Goal: Task Accomplishment & Management: Manage account settings

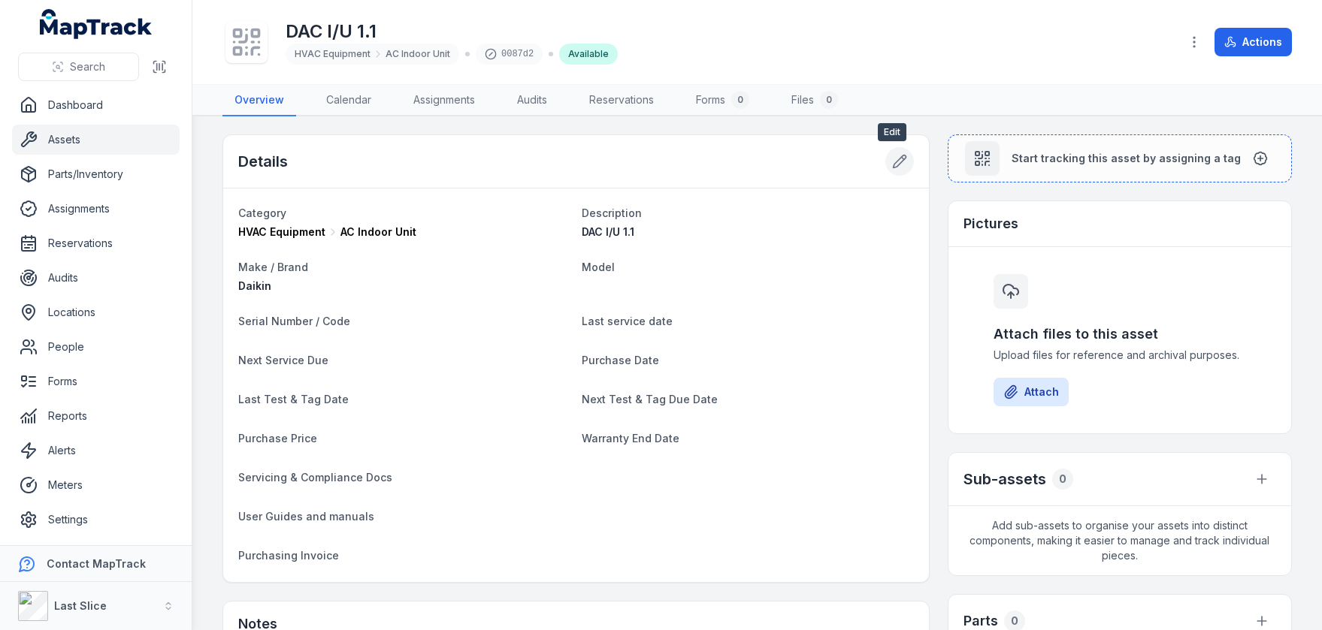
click at [892, 161] on icon at bounding box center [899, 161] width 15 height 15
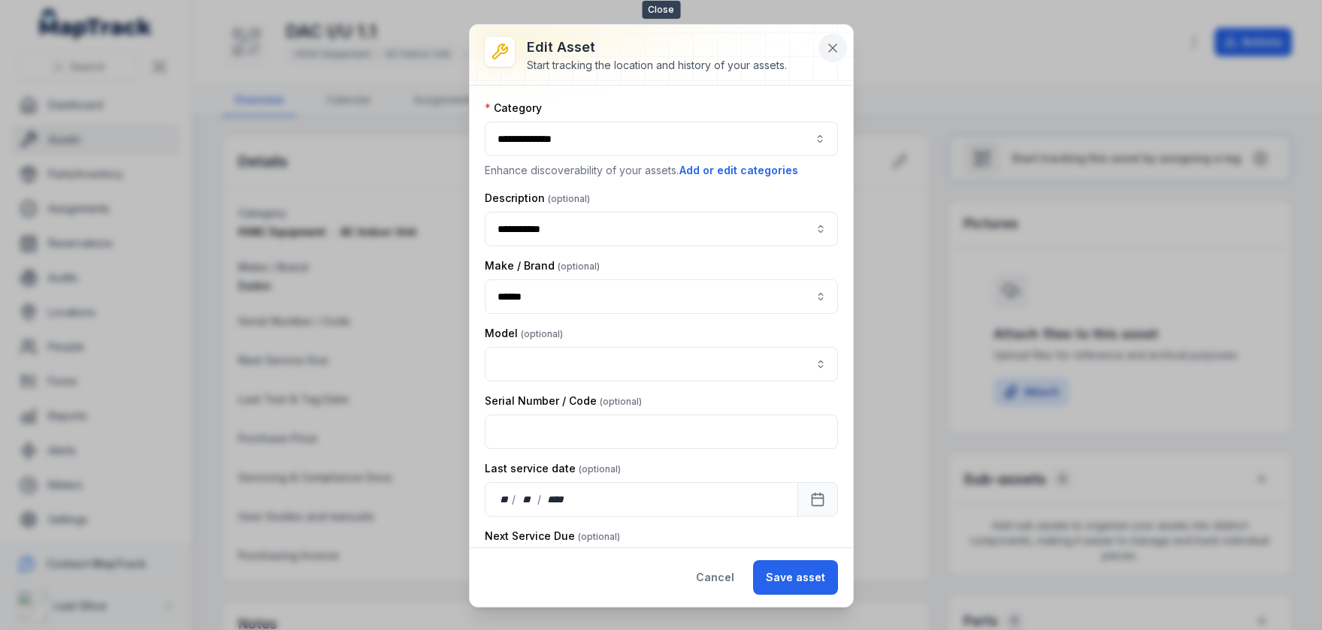
click at [836, 43] on icon at bounding box center [832, 48] width 15 height 15
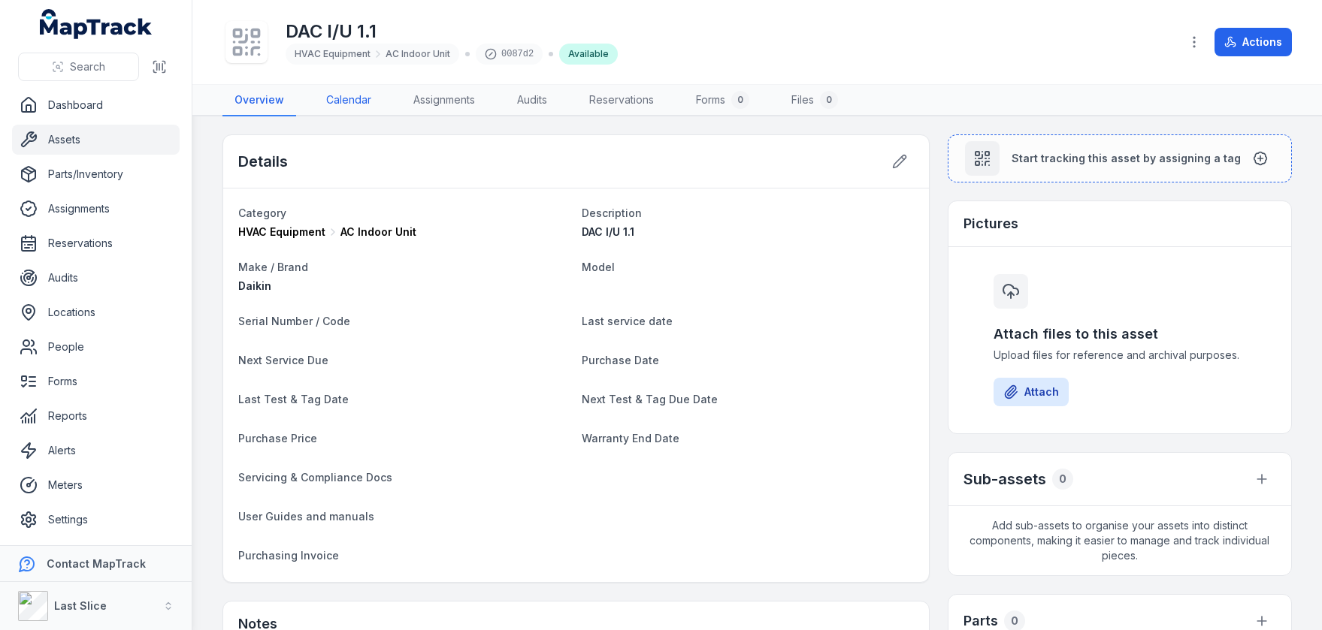
click at [343, 98] on link "Calendar" at bounding box center [348, 101] width 69 height 32
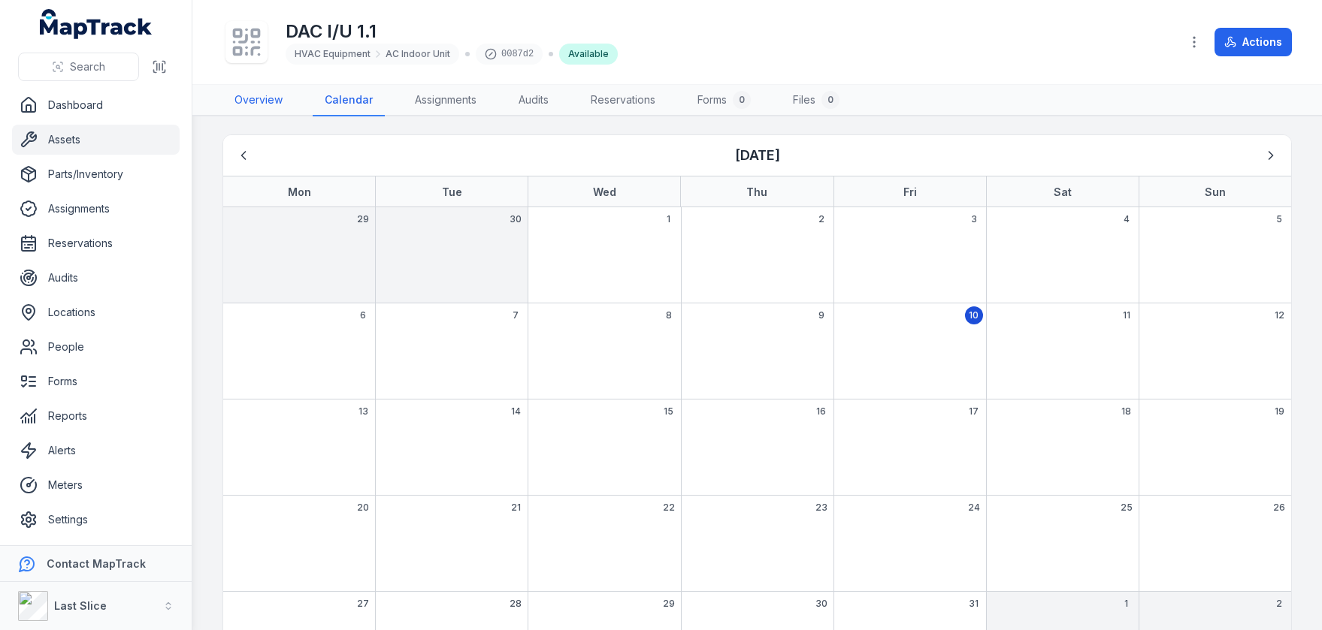
click at [249, 101] on link "Overview" at bounding box center [258, 101] width 72 height 32
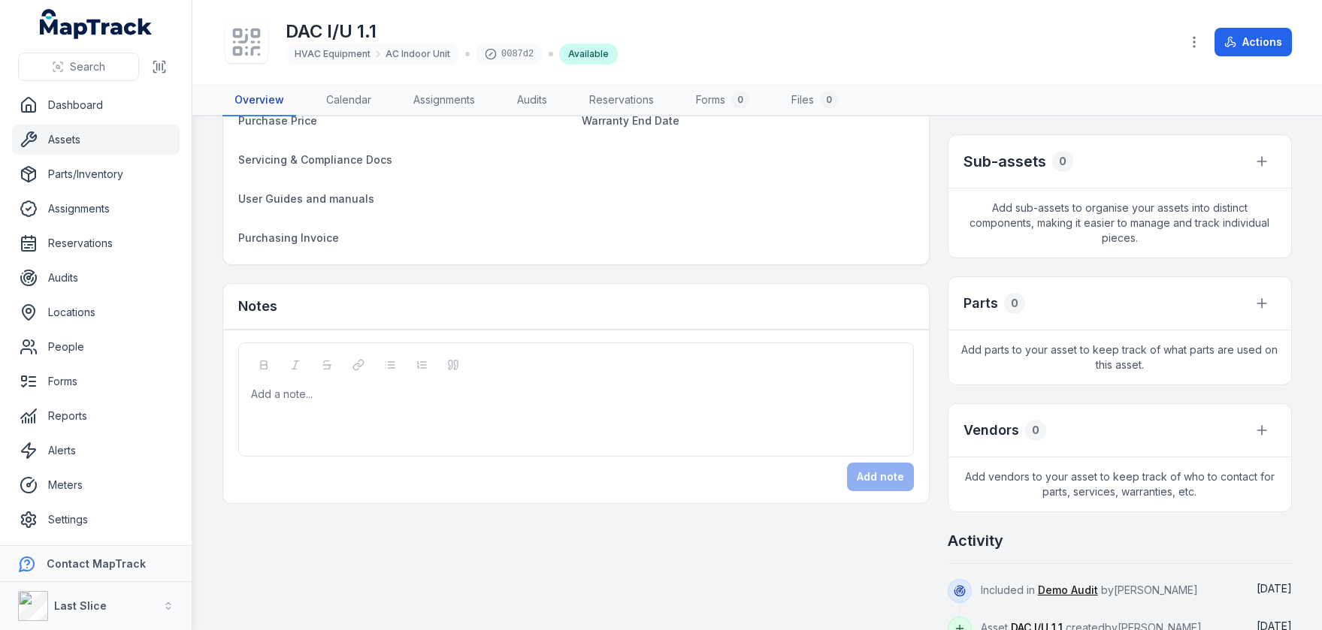
scroll to position [346, 0]
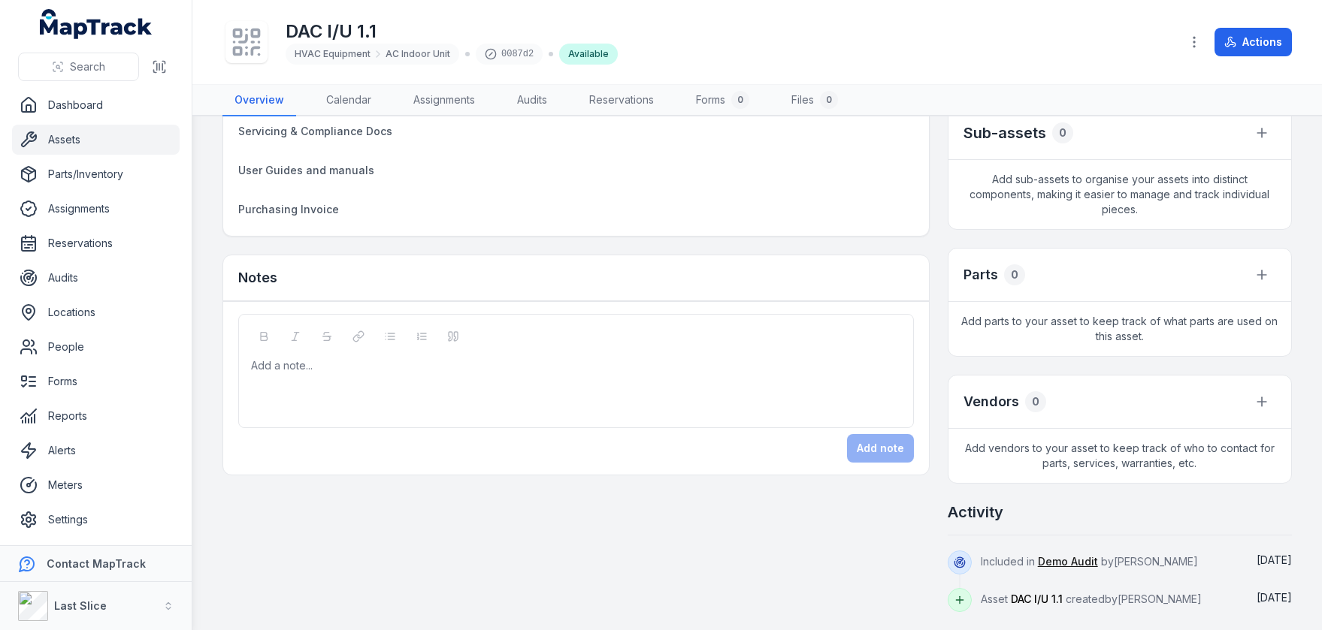
click at [310, 375] on div "Add a note..." at bounding box center [576, 388] width 650 height 60
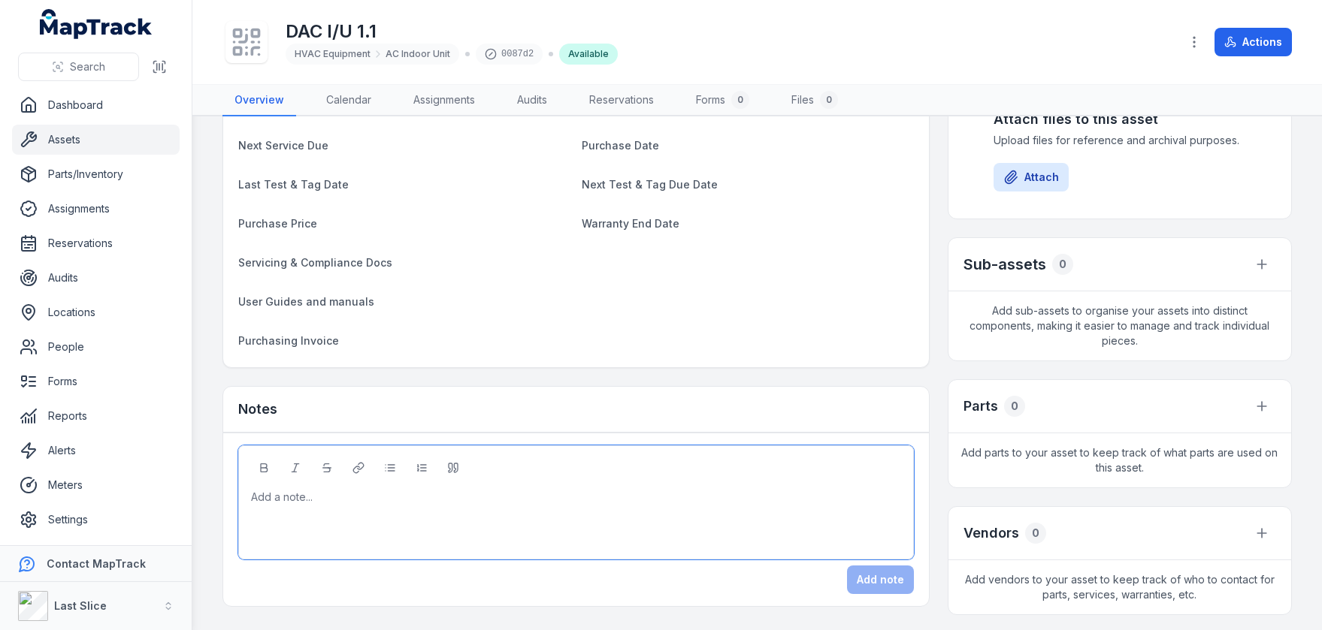
scroll to position [226, 0]
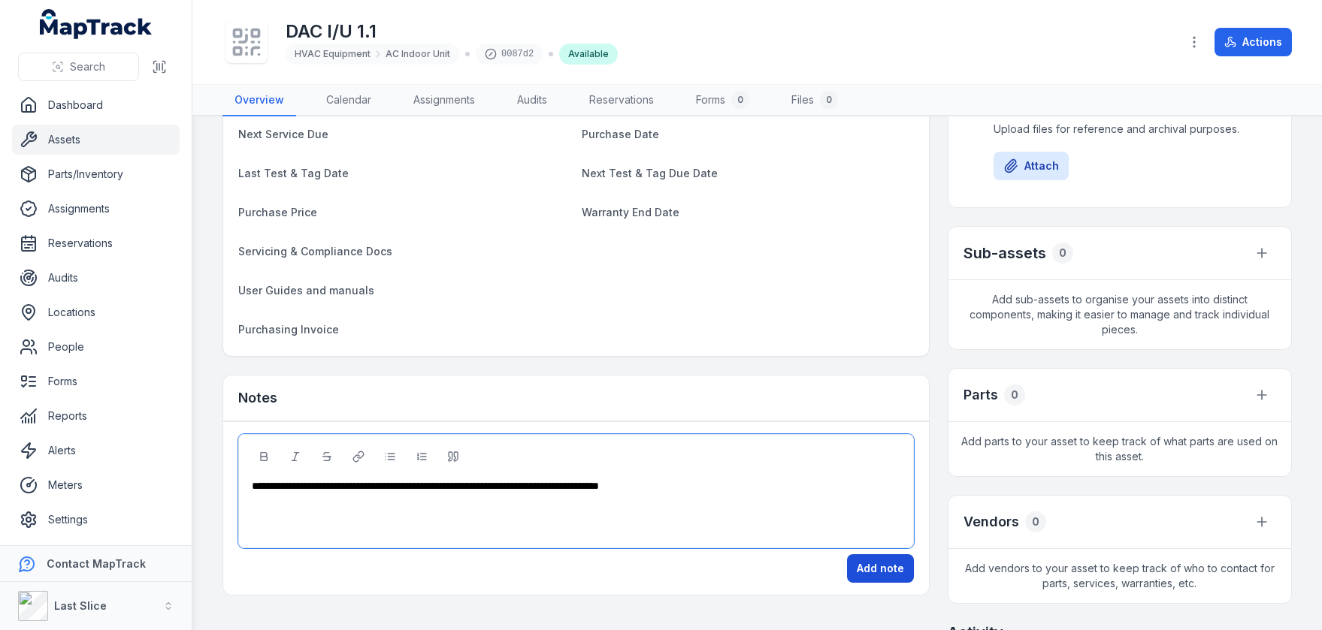
click at [878, 578] on button "Add note" at bounding box center [880, 569] width 67 height 29
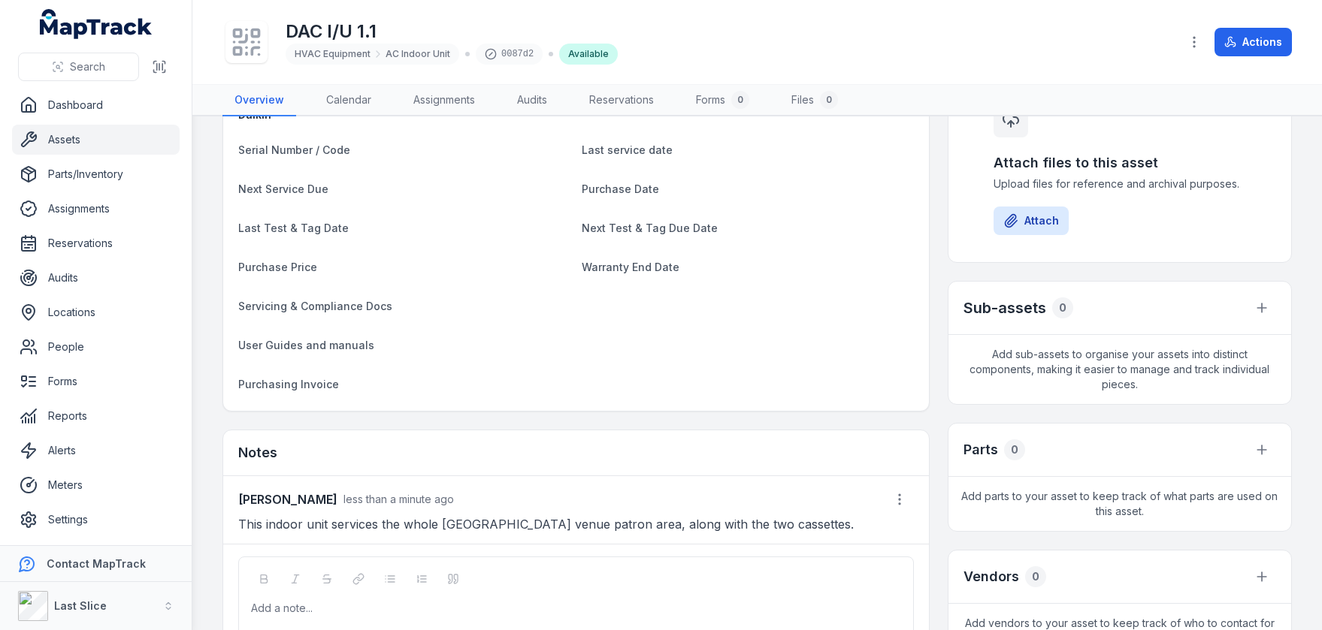
scroll to position [0, 0]
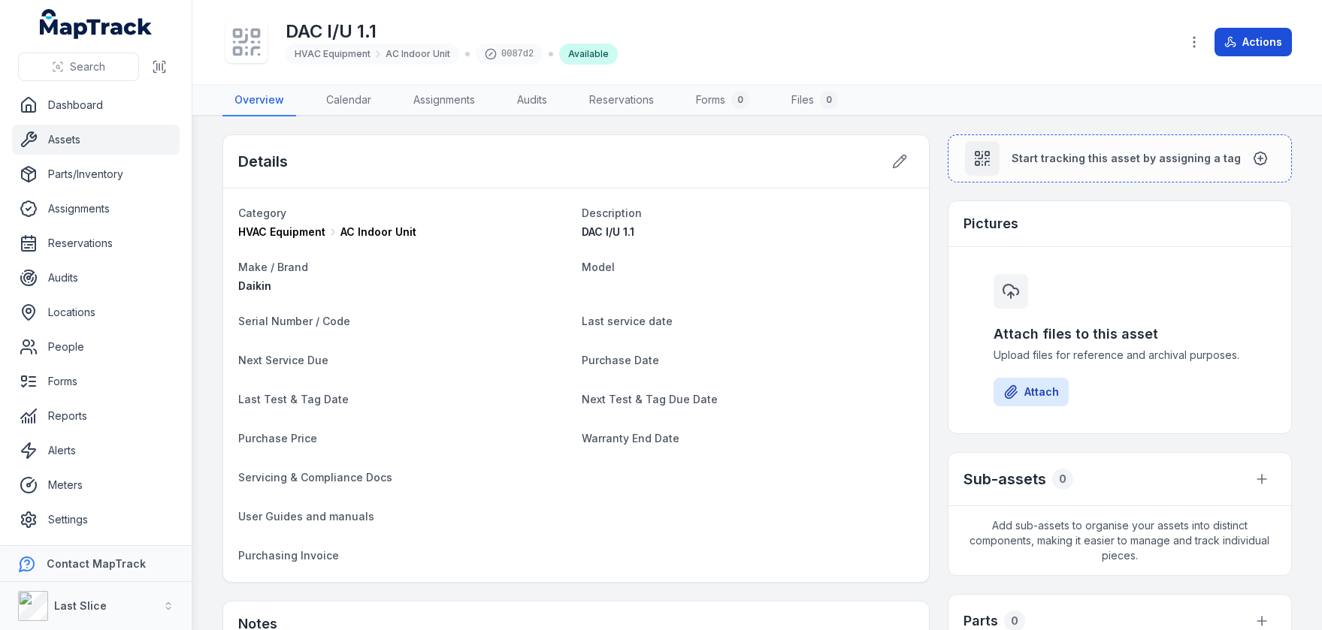
click at [1242, 50] on button "Actions" at bounding box center [1252, 42] width 77 height 29
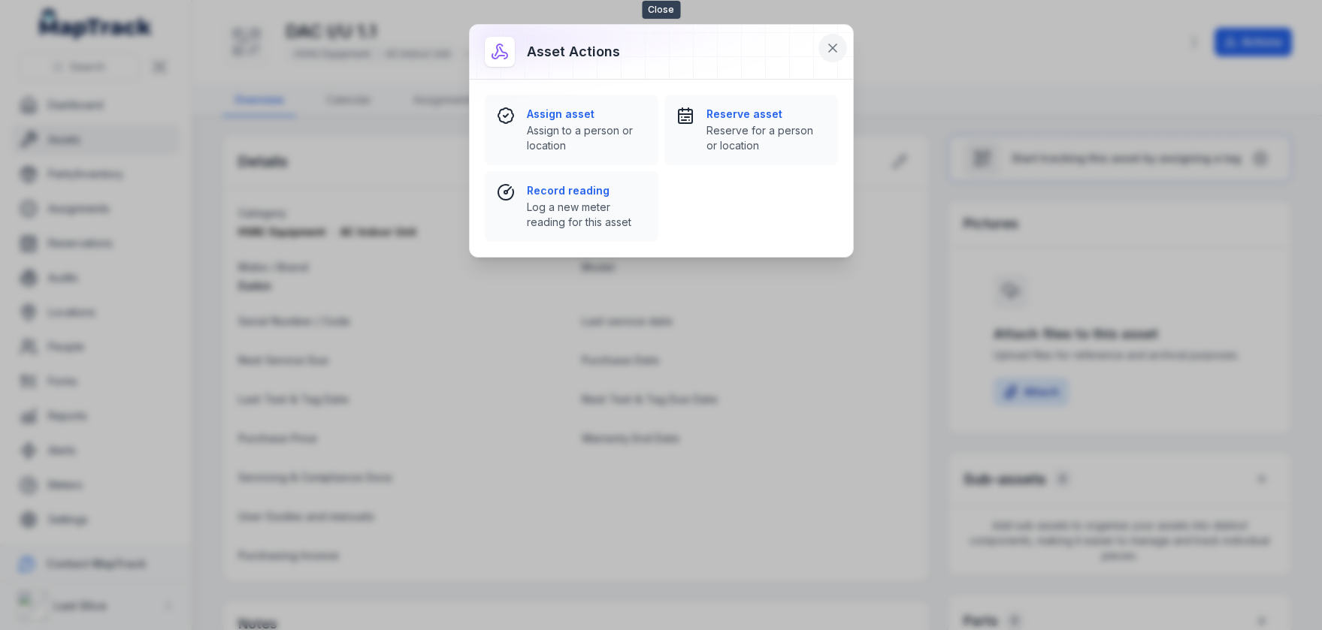
click at [831, 50] on icon at bounding box center [832, 48] width 15 height 15
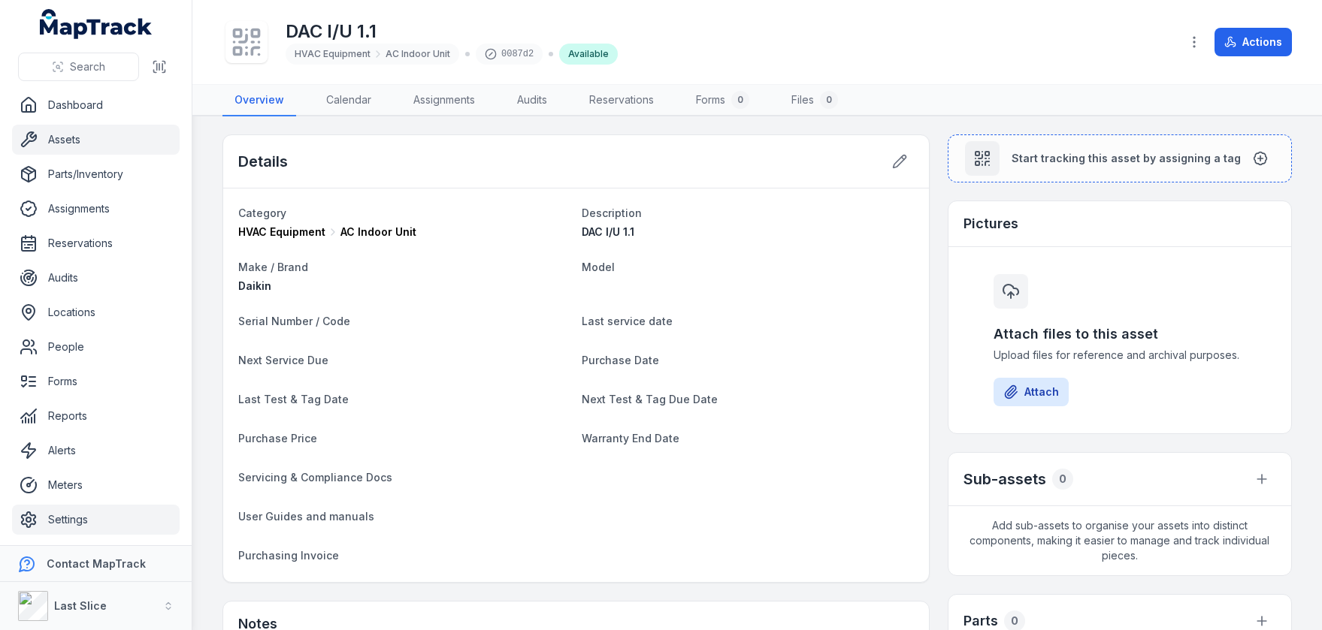
click at [64, 516] on link "Settings" at bounding box center [96, 520] width 168 height 30
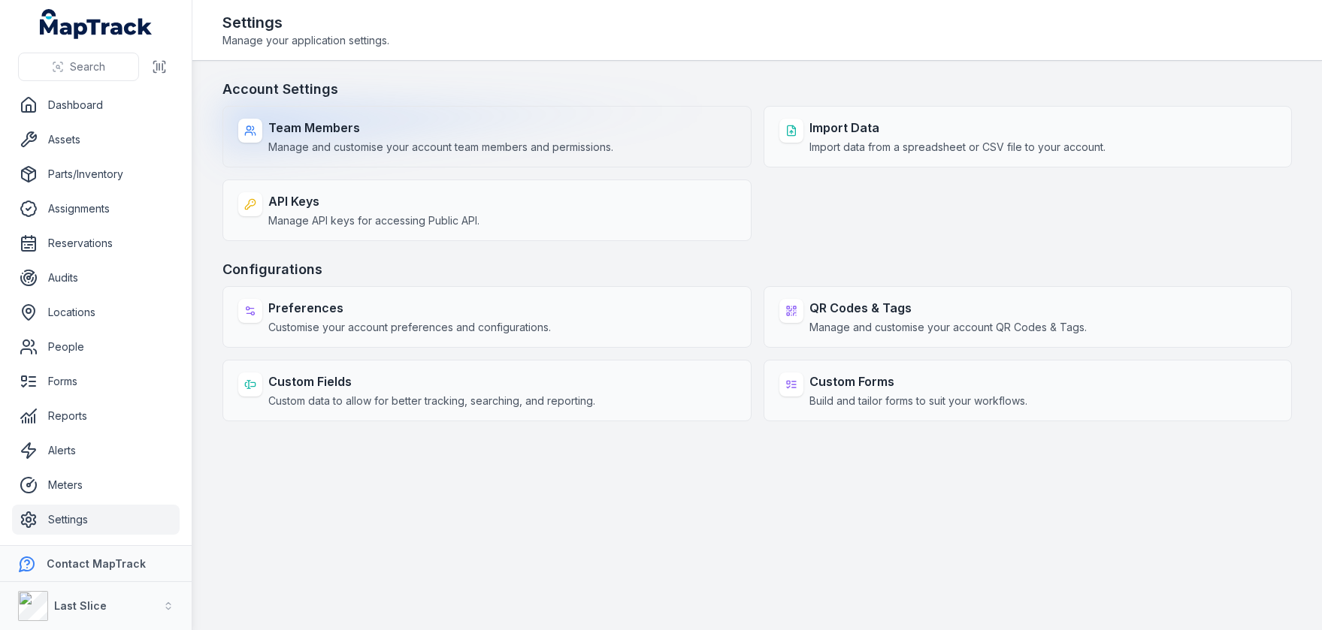
click at [315, 138] on div "Team Members Manage and customise your account team members and permissions." at bounding box center [440, 137] width 345 height 36
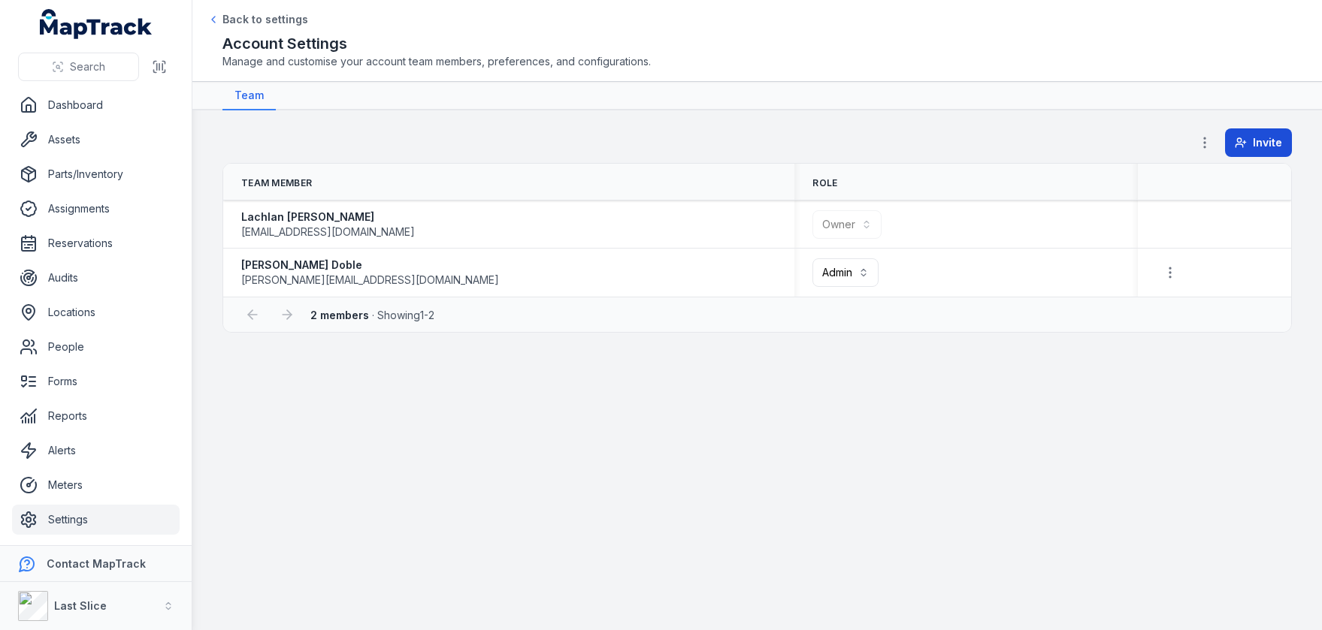
click at [1237, 147] on icon at bounding box center [1241, 143] width 12 height 12
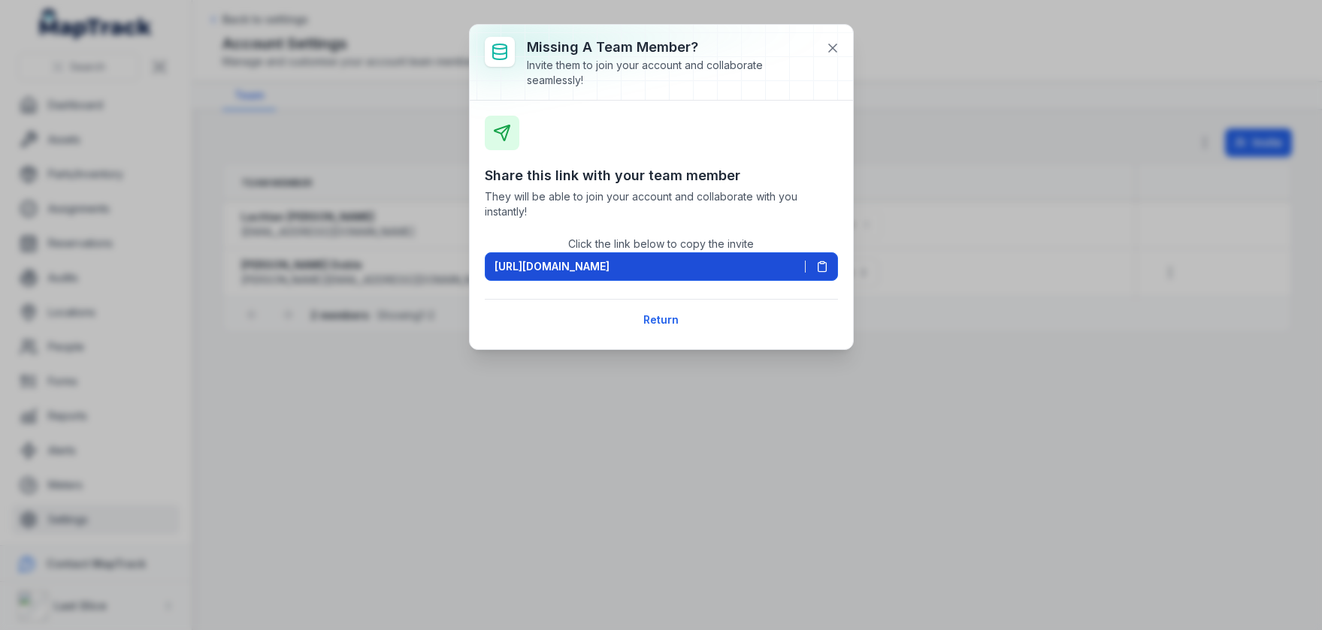
click at [818, 264] on icon at bounding box center [822, 267] width 12 height 12
click at [675, 316] on button "Return" at bounding box center [660, 320] width 55 height 29
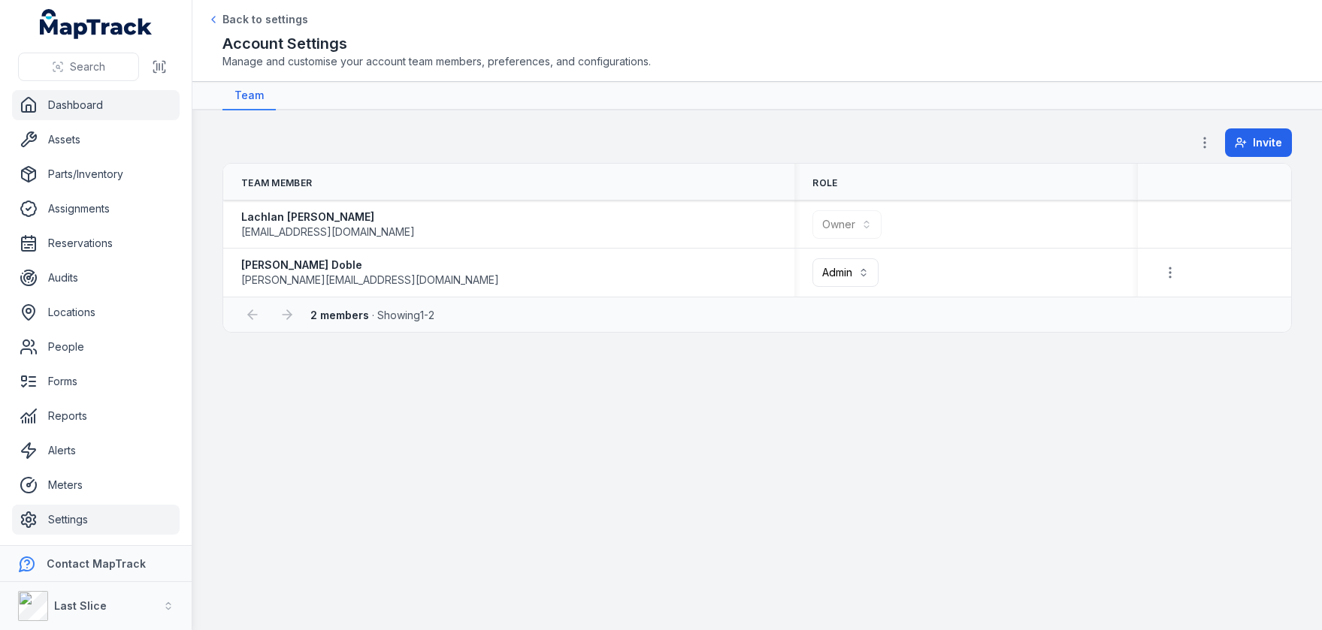
click at [73, 98] on link "Dashboard" at bounding box center [96, 105] width 168 height 30
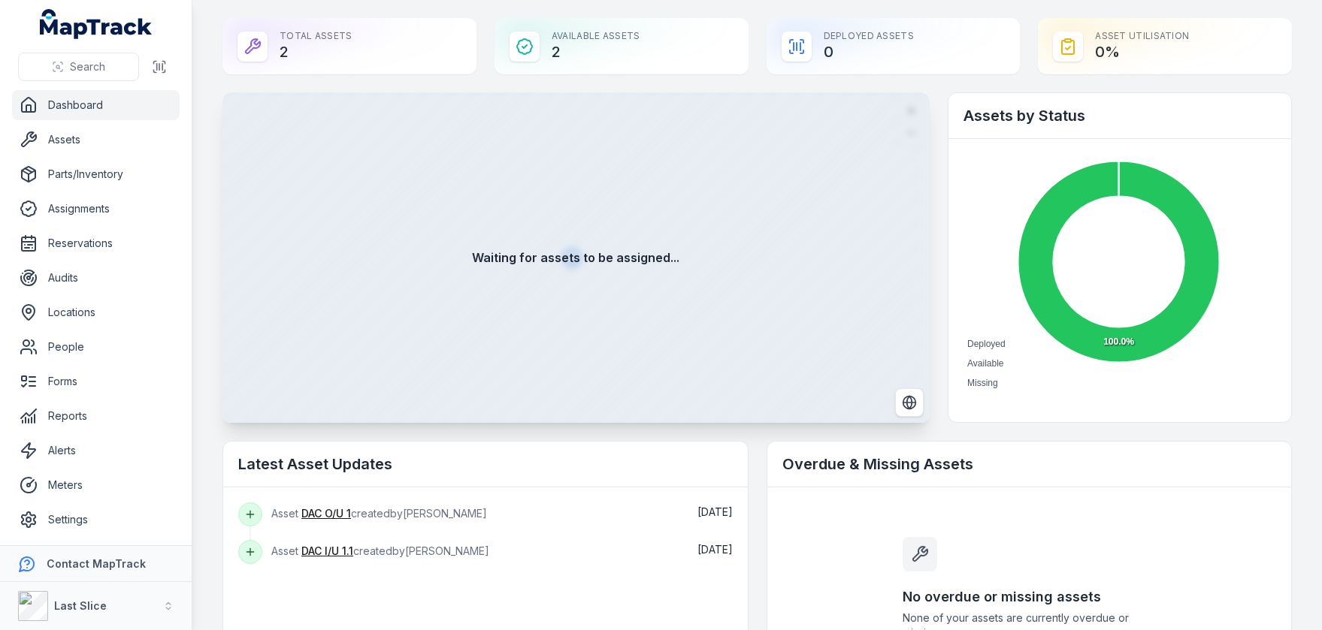
click at [544, 54] on div "Available Assets 2" at bounding box center [621, 46] width 254 height 56
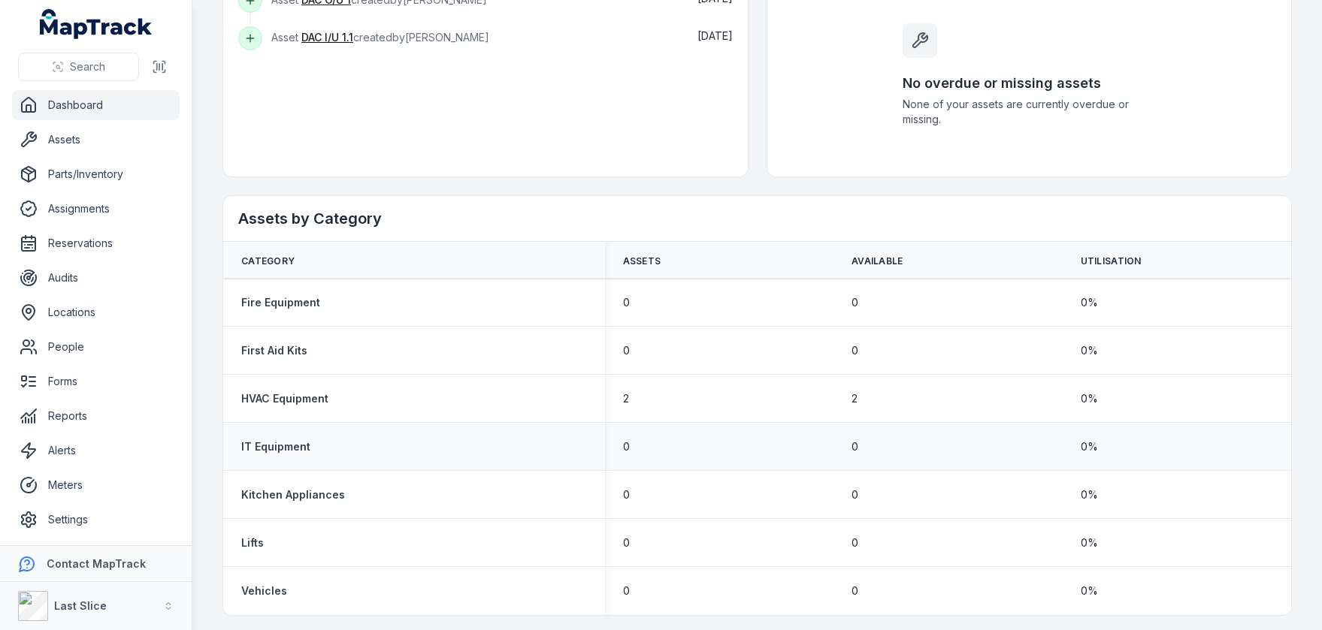
scroll to position [518, 0]
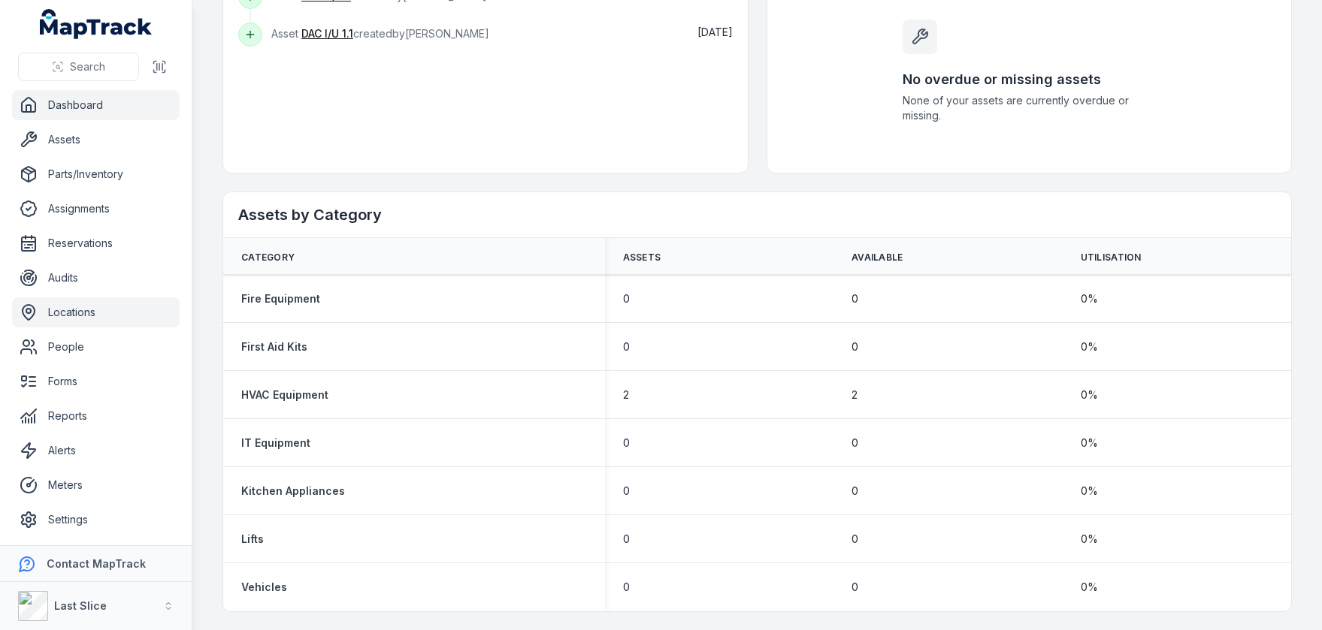
click at [77, 314] on link "Locations" at bounding box center [96, 313] width 168 height 30
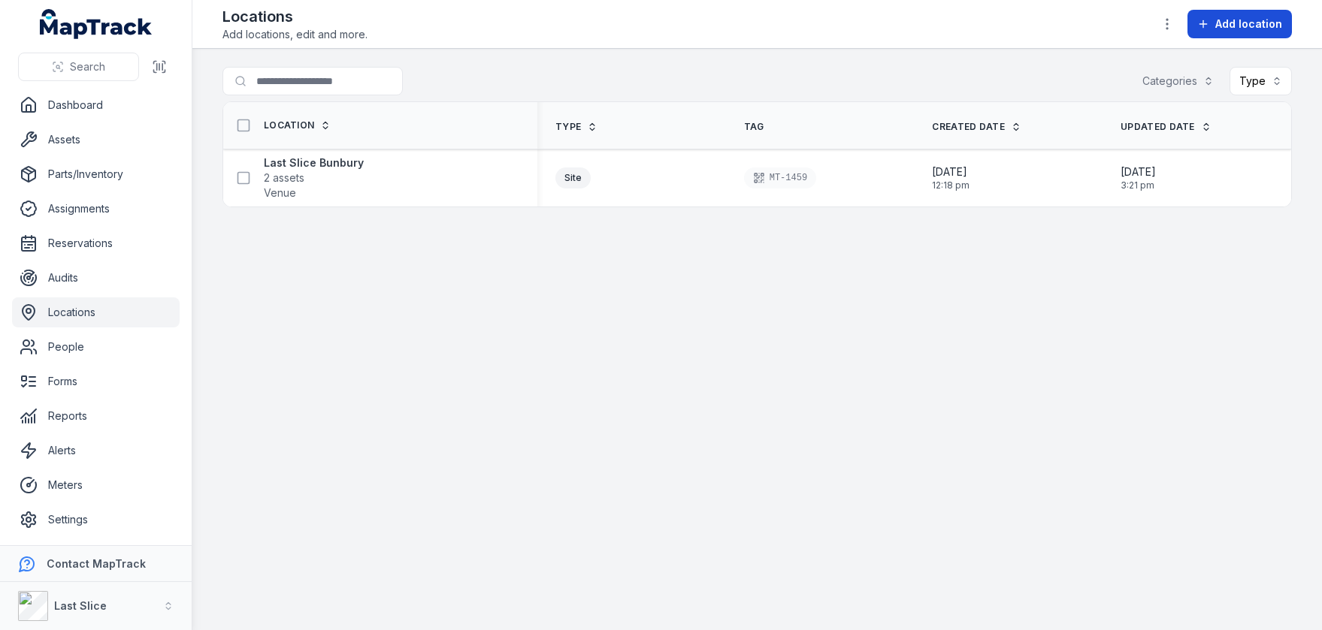
click at [1256, 29] on span "Add location" at bounding box center [1248, 24] width 67 height 15
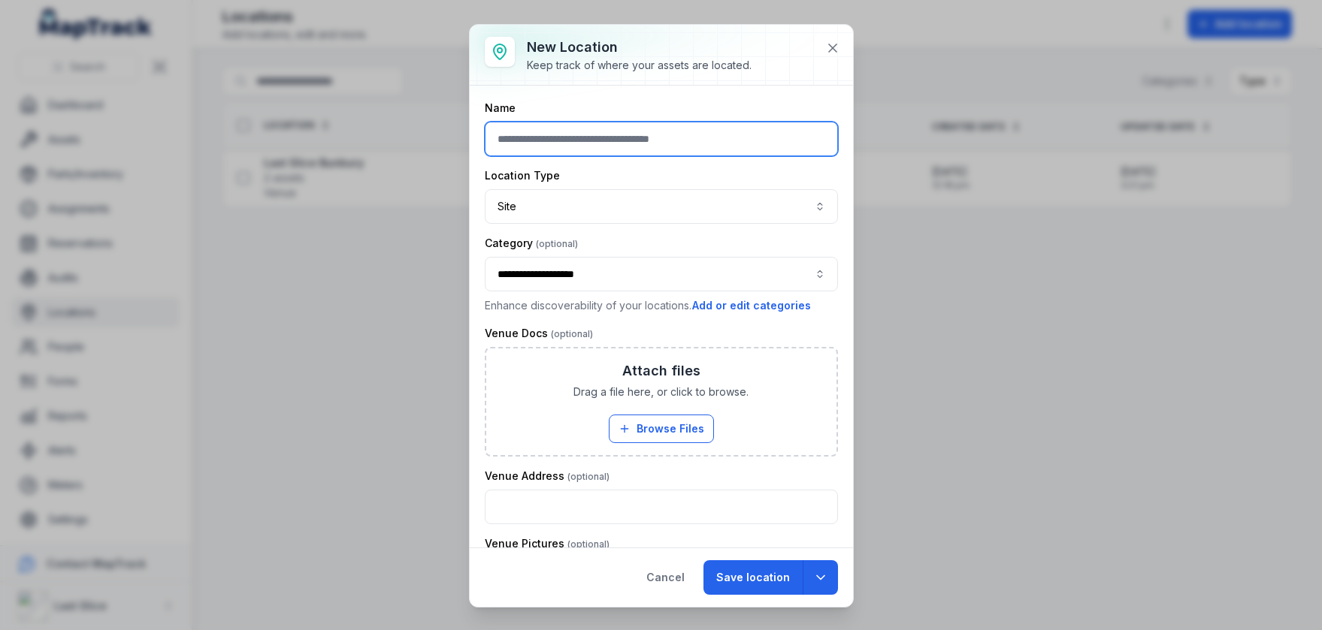
click at [570, 141] on input "text" at bounding box center [661, 139] width 353 height 35
click at [585, 277] on div "**********" at bounding box center [661, 274] width 353 height 35
type input "**********"
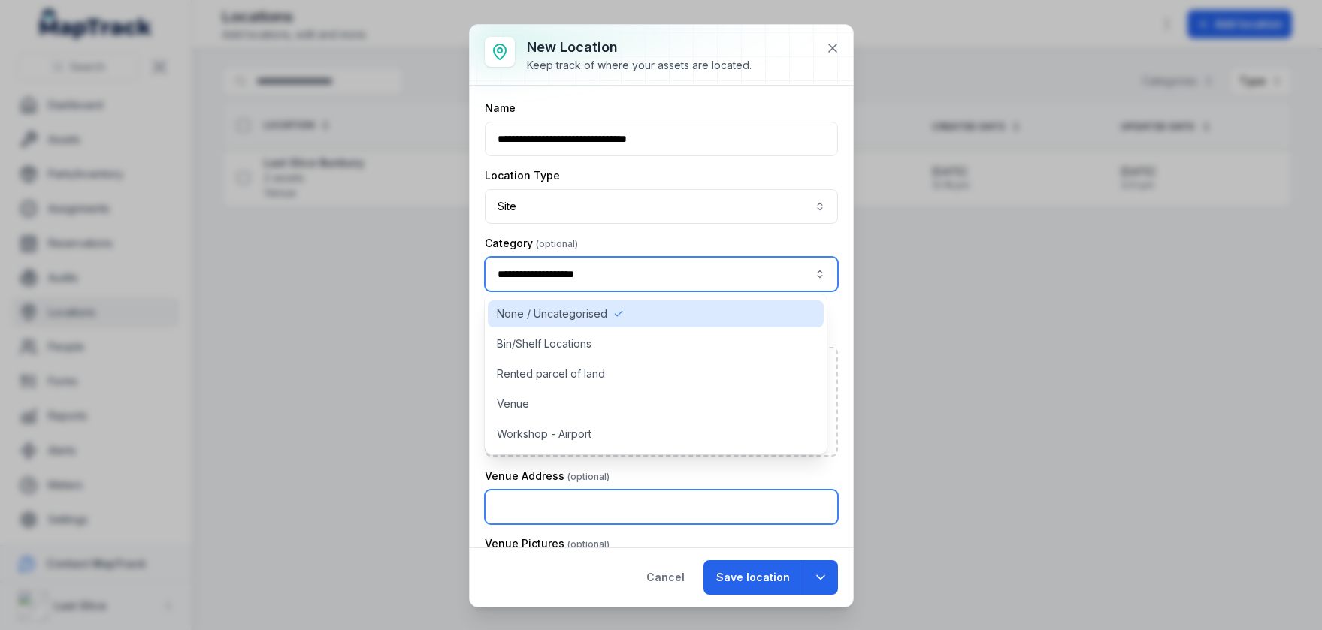
click at [515, 491] on input "text" at bounding box center [661, 507] width 353 height 35
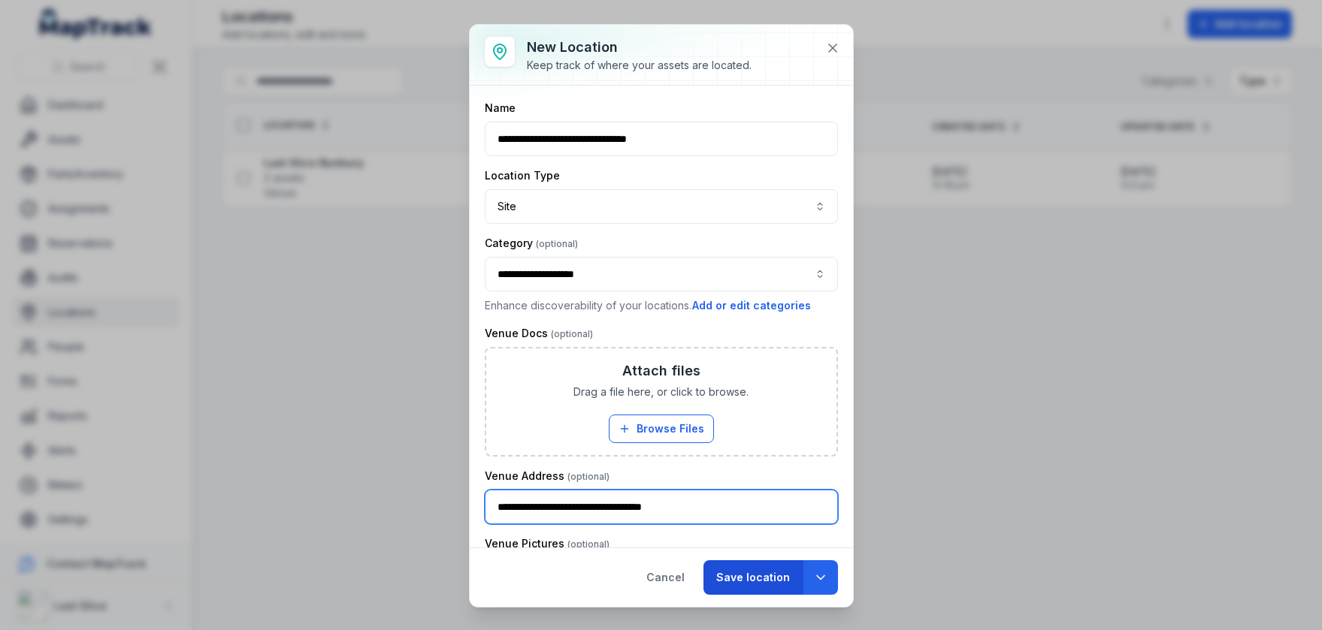
type input "**********"
click at [745, 570] on button "Save location" at bounding box center [752, 578] width 99 height 35
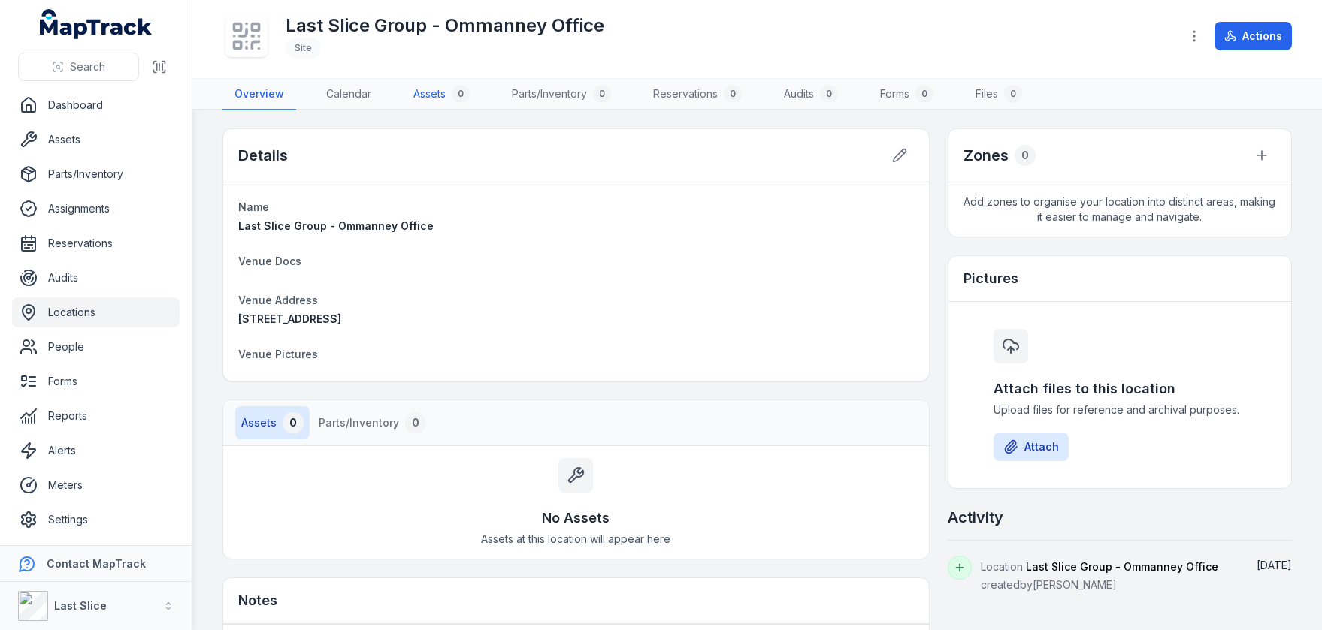
click at [416, 80] on link "Assets 0" at bounding box center [441, 95] width 80 height 32
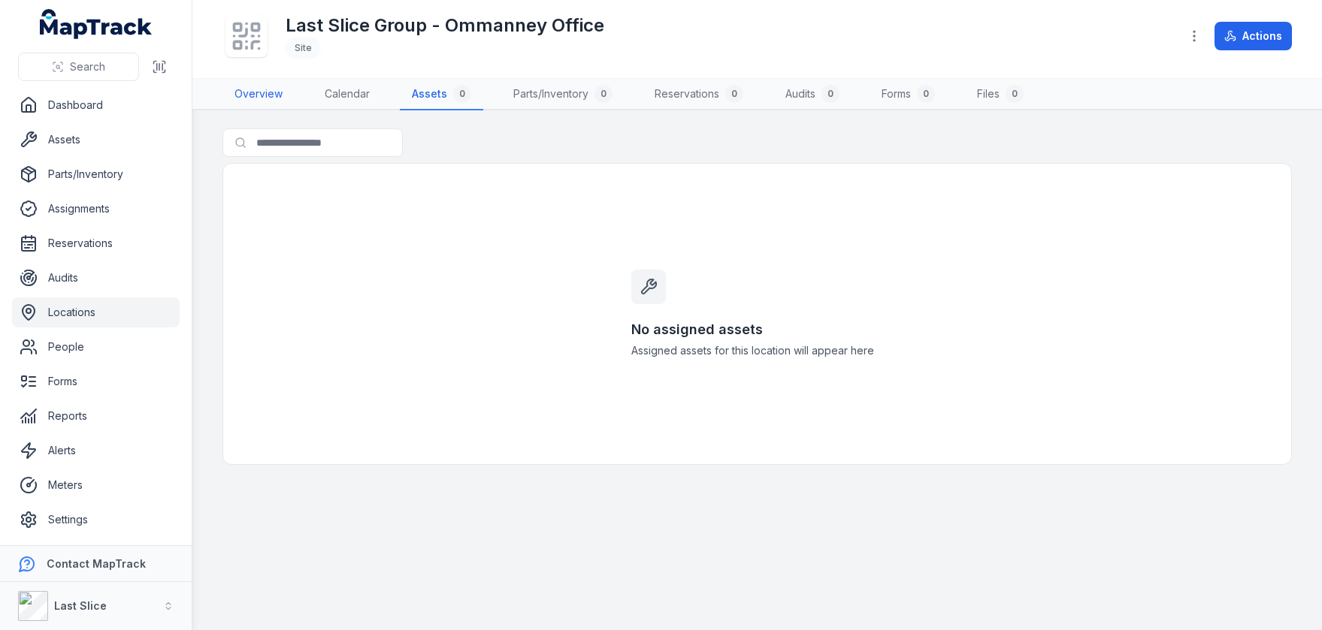
click at [261, 95] on link "Overview" at bounding box center [258, 95] width 72 height 32
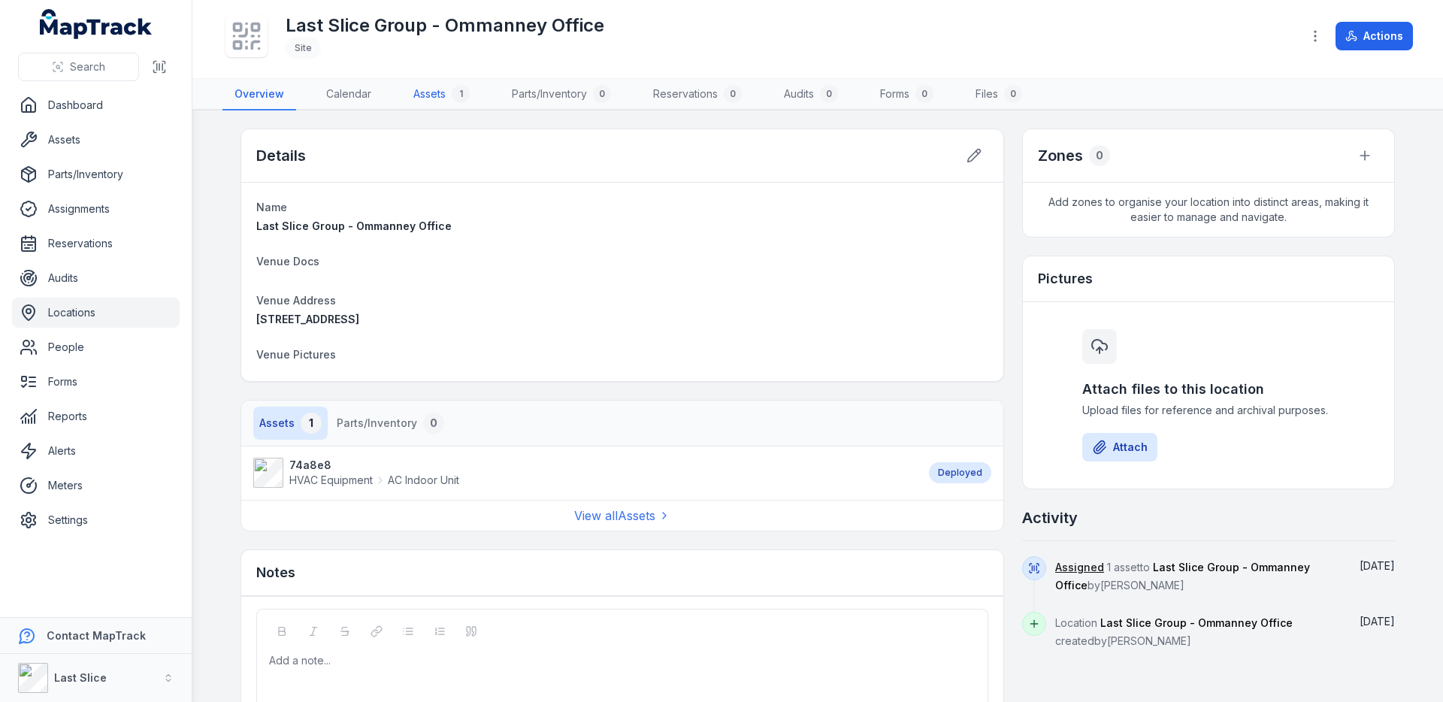
click at [435, 85] on link "Assets 1" at bounding box center [441, 95] width 80 height 32
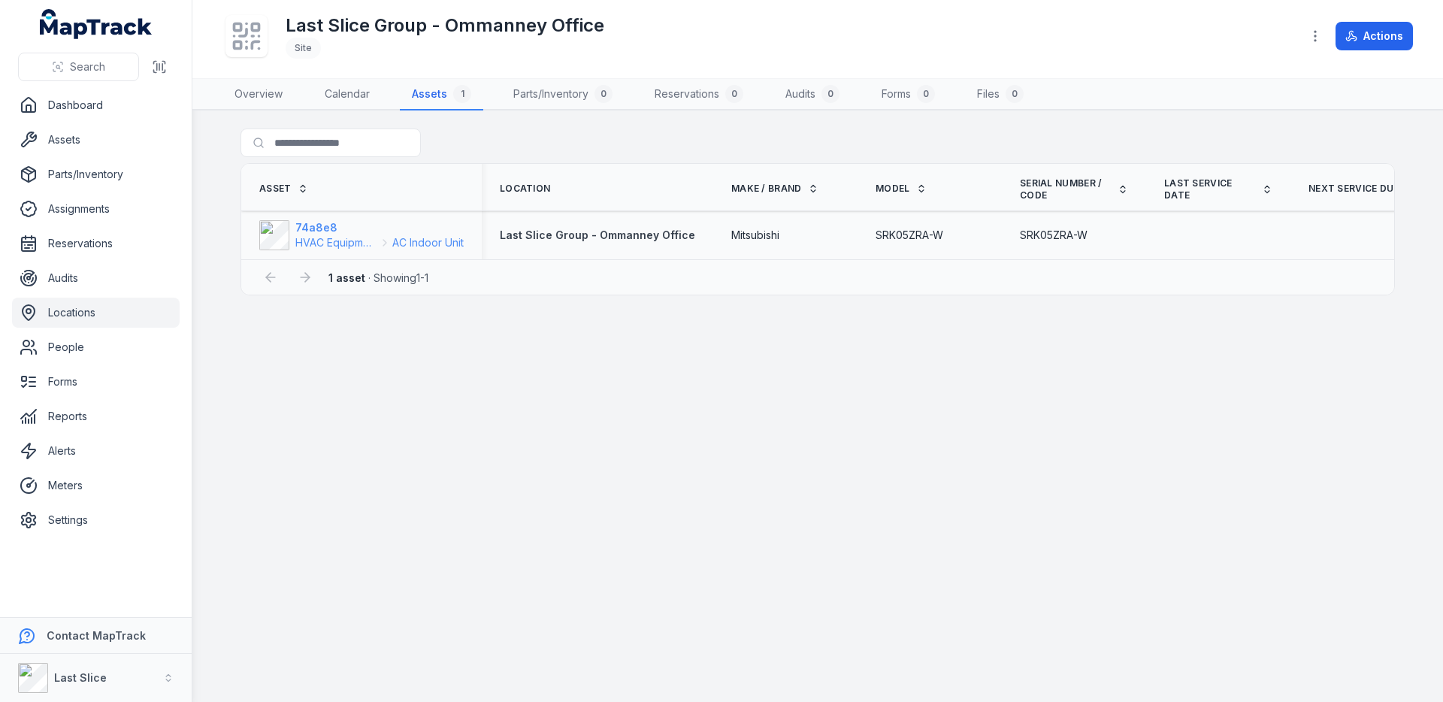
click at [337, 237] on span "HVAC Equipment" at bounding box center [336, 242] width 82 height 15
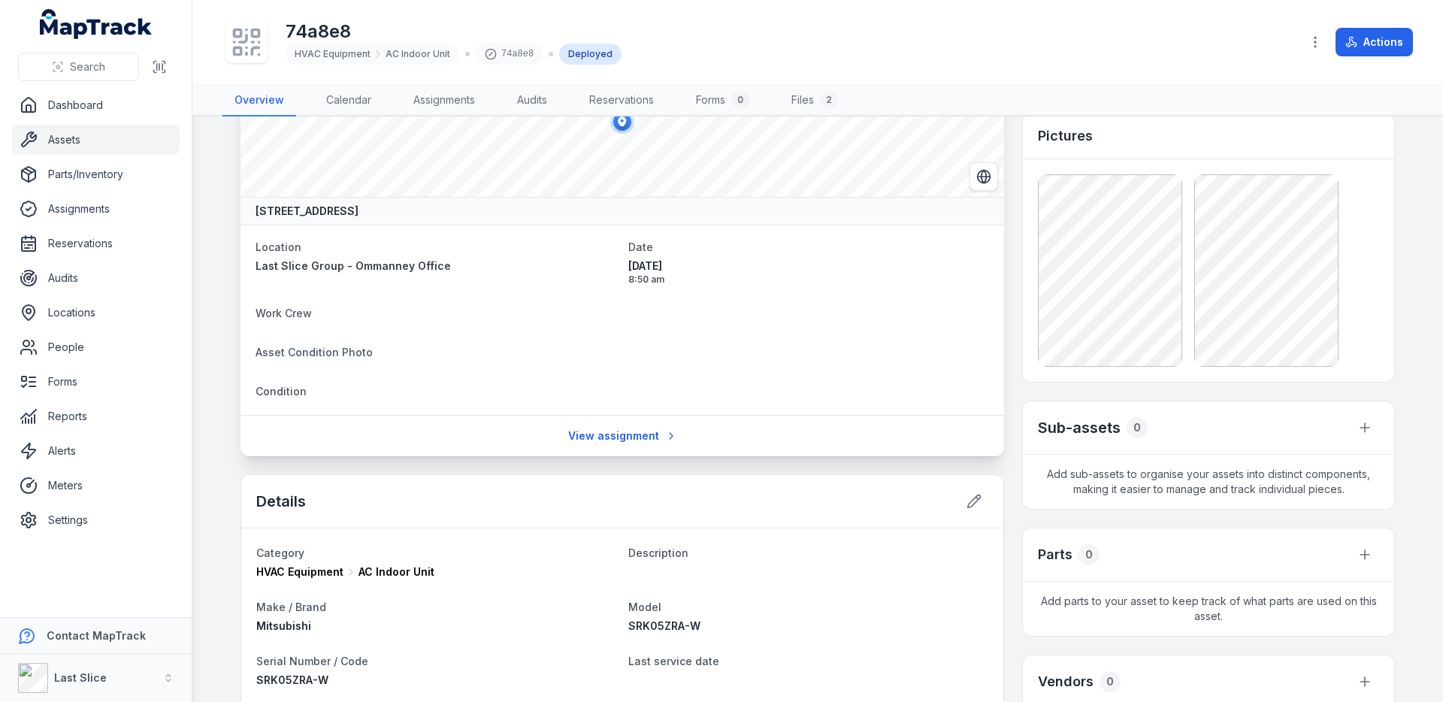
scroll to position [168, 0]
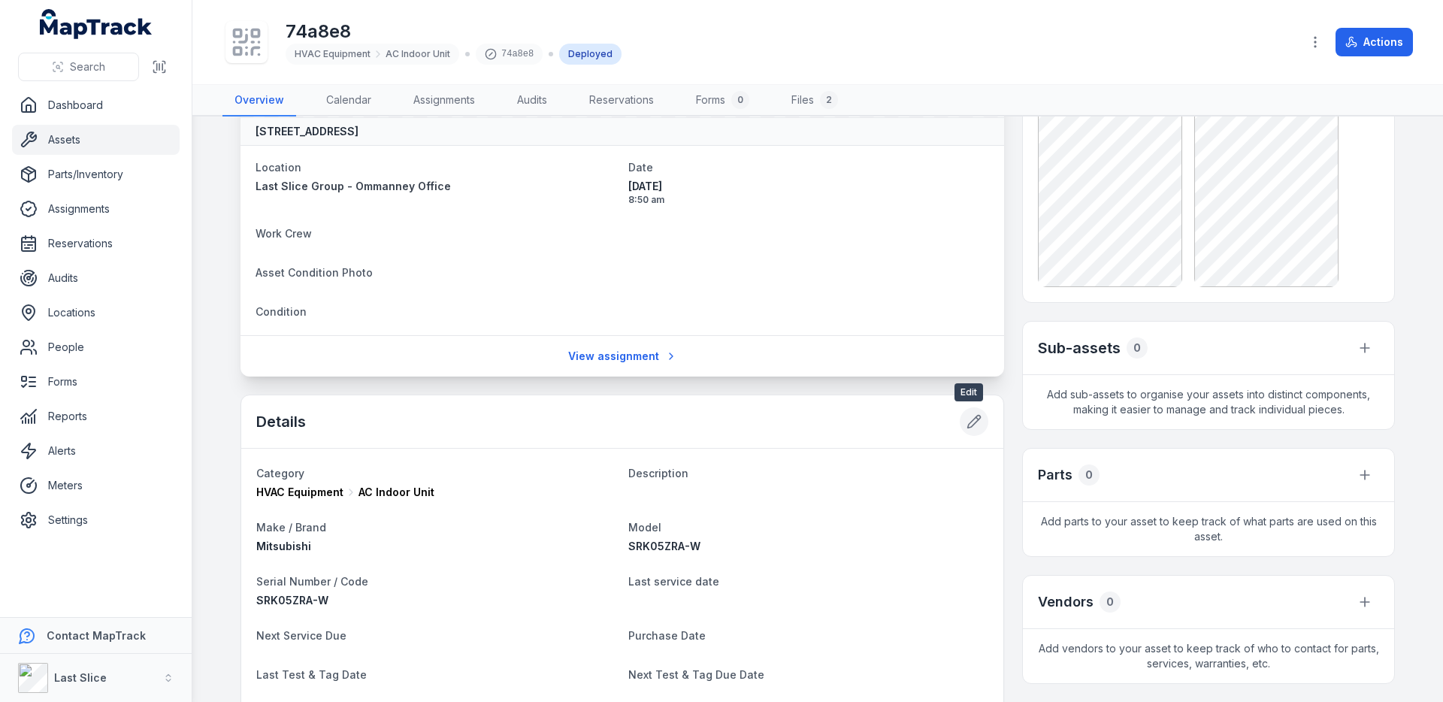
click at [967, 423] on icon at bounding box center [973, 421] width 15 height 15
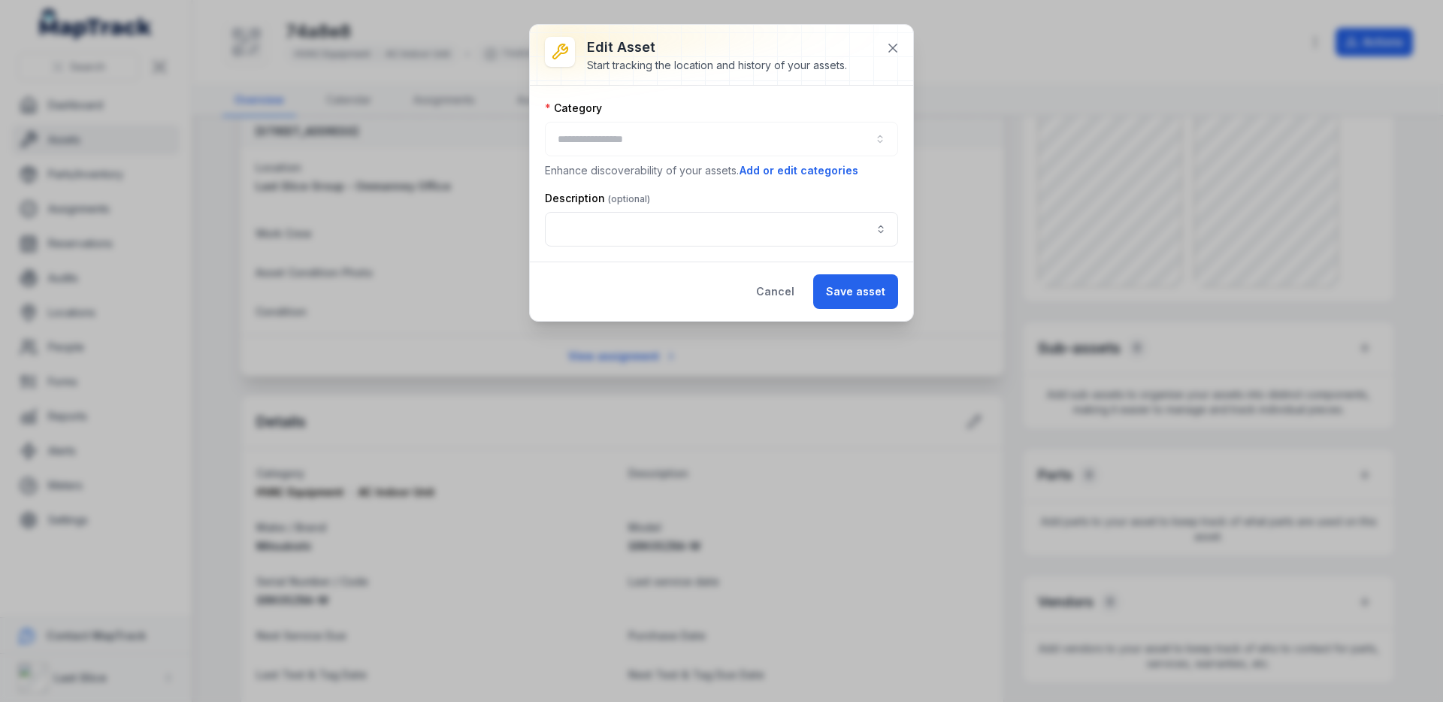
type input "**********"
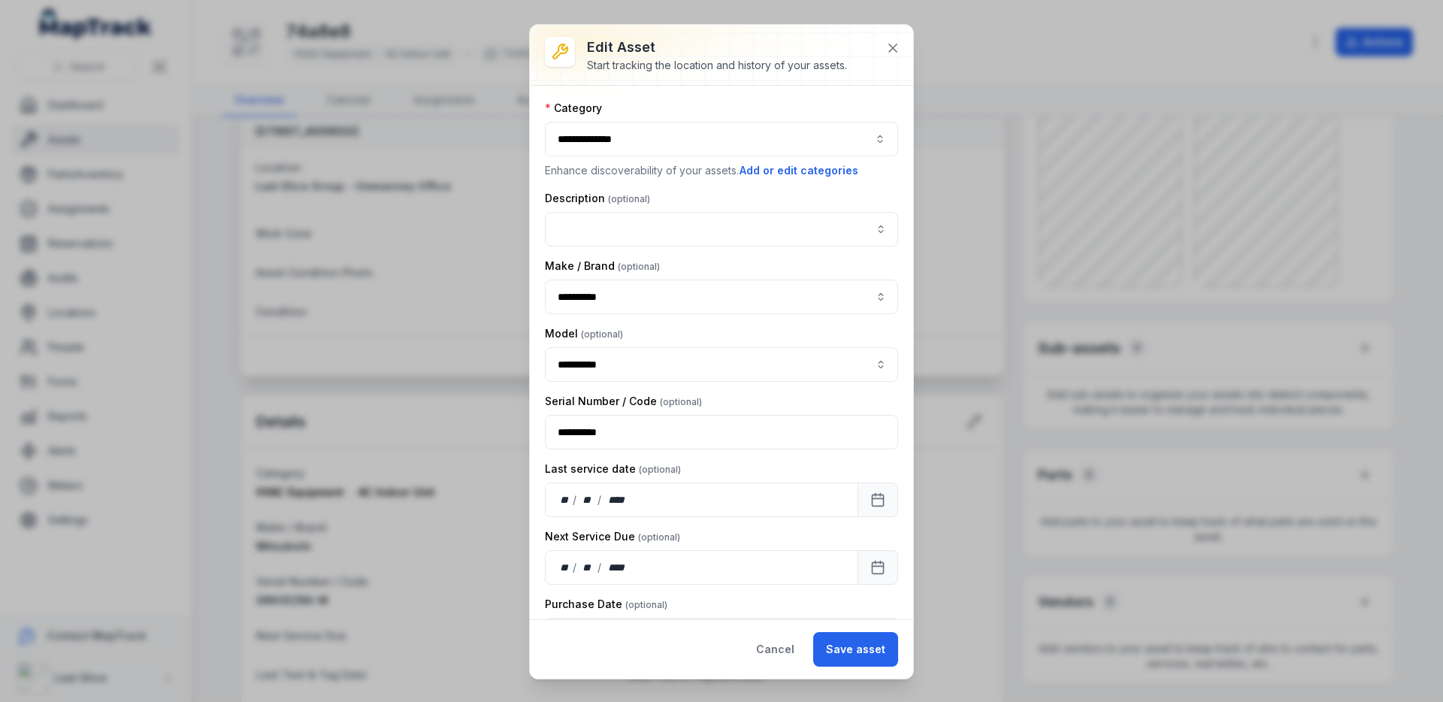
scroll to position [3, 0]
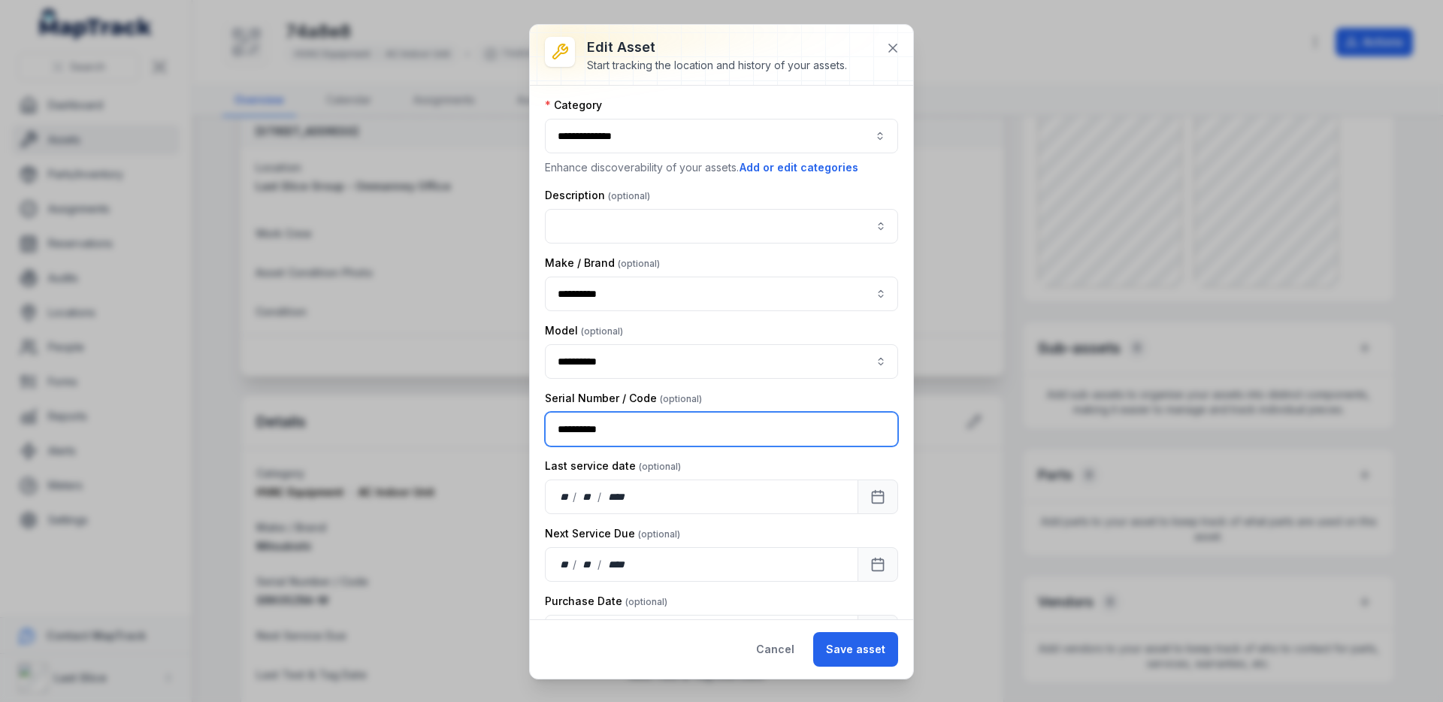
drag, startPoint x: 645, startPoint y: 431, endPoint x: 530, endPoint y: 425, distance: 115.9
click at [530, 425] on div "**********" at bounding box center [721, 352] width 383 height 533
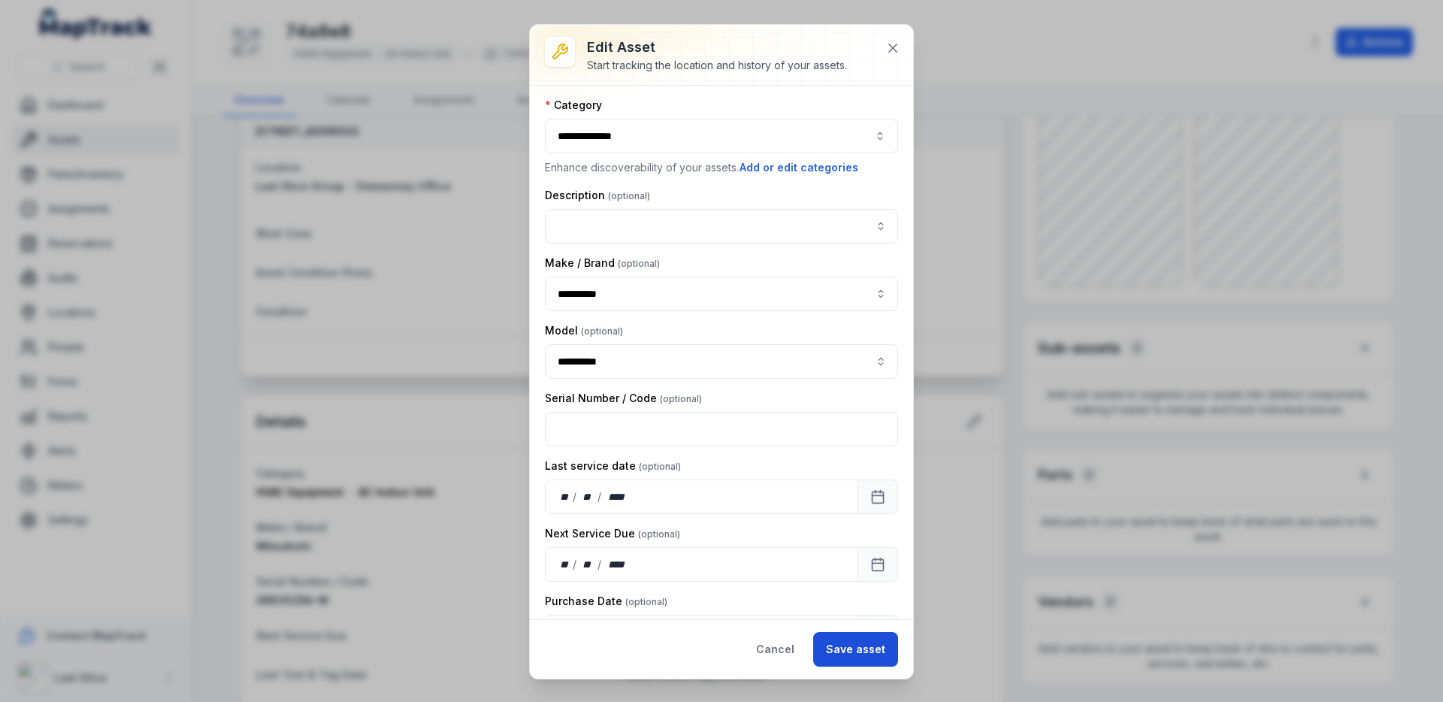
click at [843, 656] on button "Save asset" at bounding box center [855, 649] width 85 height 35
